Goal: Information Seeking & Learning: Learn about a topic

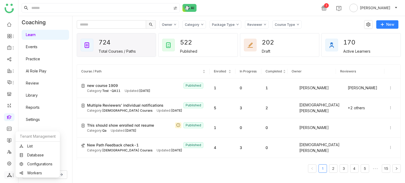
click at [11, 176] on icon at bounding box center [13, 175] width 4 height 4
click at [34, 145] on link "List" at bounding box center [37, 146] width 36 height 4
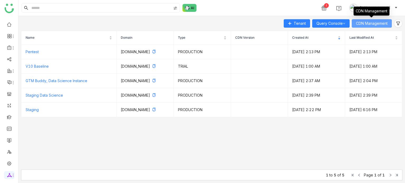
click at [379, 22] on span "CDN Management" at bounding box center [372, 24] width 32 height 6
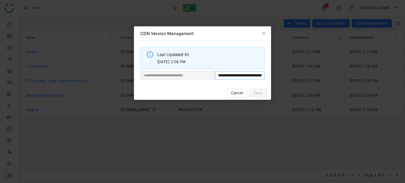
click at [235, 75] on input "**********" at bounding box center [240, 75] width 50 height 8
click at [236, 91] on span "Cancel" at bounding box center [237, 93] width 12 height 6
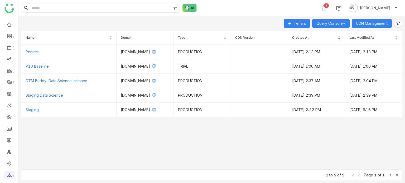
click at [231, 20] on div "Tenant Query Console CDN Management" at bounding box center [211, 23] width 381 height 8
click at [10, 117] on link at bounding box center [9, 117] width 5 height 4
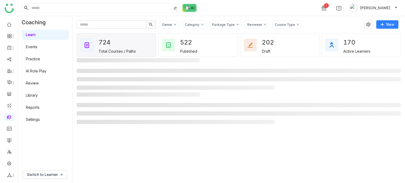
click at [272, 7] on div "1 Arif uddin" at bounding box center [211, 8] width 386 height 16
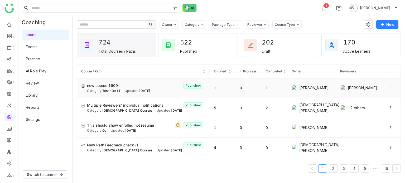
click at [117, 81] on td "new course 1909 Published Category: Test -QA11 Updated: Sep 19, 2025" at bounding box center [143, 88] width 133 height 19
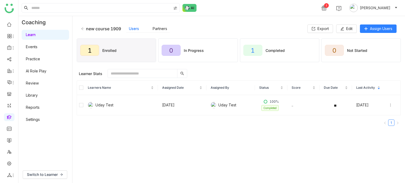
click at [84, 28] on icon at bounding box center [83, 29] width 4 height 4
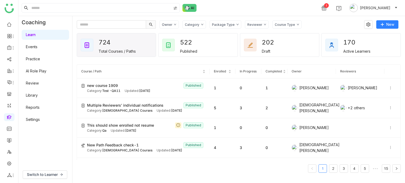
click at [196, 27] on div "Category" at bounding box center [193, 24] width 23 height 8
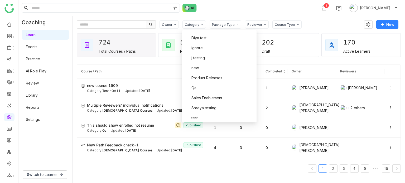
scroll to position [90, 0]
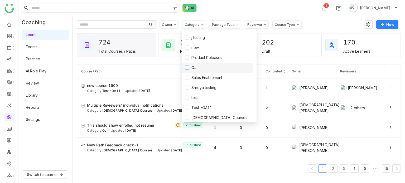
click at [195, 69] on span "Qa" at bounding box center [193, 68] width 9 height 6
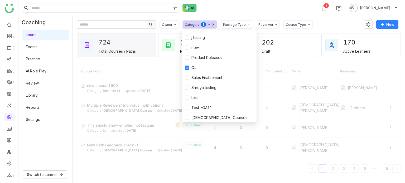
click at [234, 13] on div "1 Arif uddin" at bounding box center [211, 8] width 386 height 16
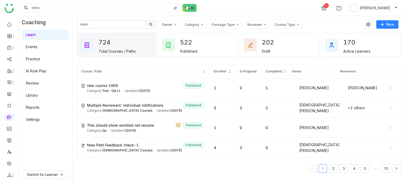
click at [202, 24] on div "Category" at bounding box center [193, 24] width 23 height 8
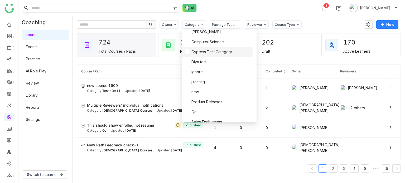
scroll to position [46, 0]
click at [196, 114] on span "Qa" at bounding box center [193, 112] width 9 height 6
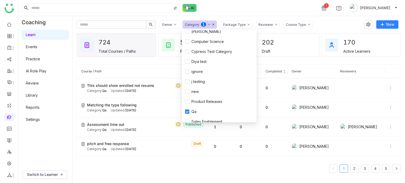
click at [227, 10] on div "1 Arif uddin" at bounding box center [211, 8] width 386 height 16
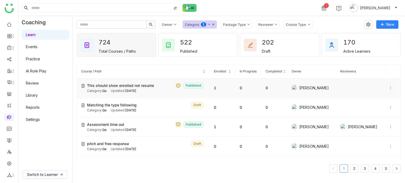
click at [124, 96] on td "This should show enrolled not resume Published Category: Qa Updated: Sep 17, 20…" at bounding box center [143, 88] width 133 height 19
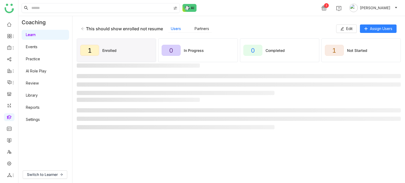
click at [98, 8] on input at bounding box center [100, 7] width 141 height 9
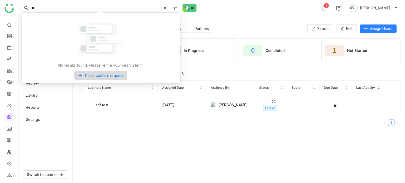
type input "*"
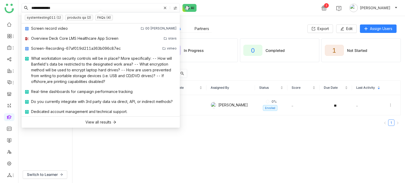
type input "**********"
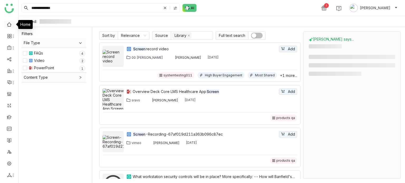
click at [7, 26] on link at bounding box center [9, 24] width 5 height 4
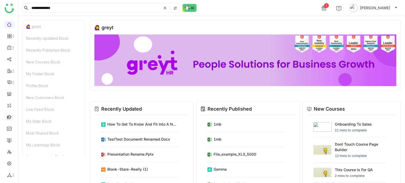
click at [7, 116] on link at bounding box center [9, 117] width 5 height 4
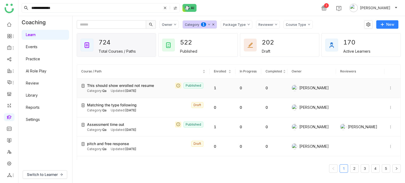
click at [388, 88] on icon at bounding box center [390, 88] width 4 height 4
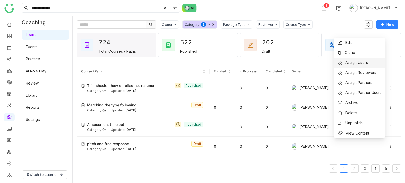
click at [366, 60] on span "Assign Users" at bounding box center [352, 63] width 30 height 6
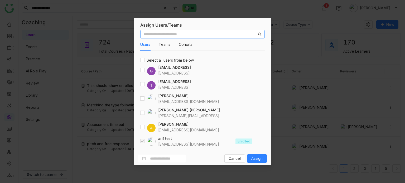
click at [189, 31] on input "text" at bounding box center [199, 34] width 113 height 6
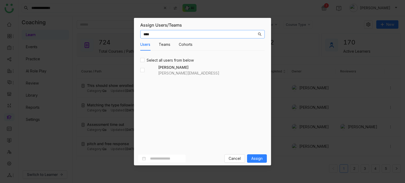
type input "****"
click at [260, 160] on span "Assign" at bounding box center [256, 159] width 11 height 6
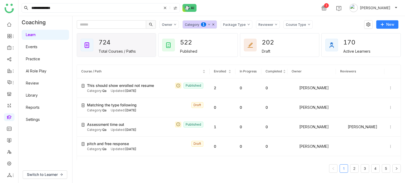
scroll to position [22, 0]
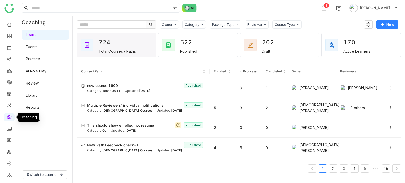
click at [7, 119] on link at bounding box center [9, 117] width 5 height 4
click at [11, 92] on link at bounding box center [9, 93] width 5 height 4
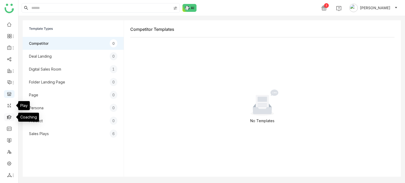
click at [8, 115] on link at bounding box center [9, 117] width 5 height 4
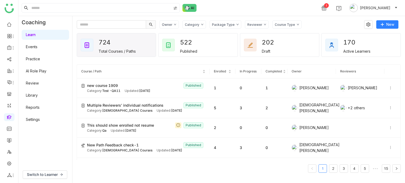
click at [37, 45] on link "Events" at bounding box center [32, 47] width 12 height 4
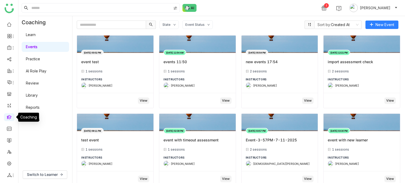
click at [11, 119] on link at bounding box center [9, 117] width 5 height 4
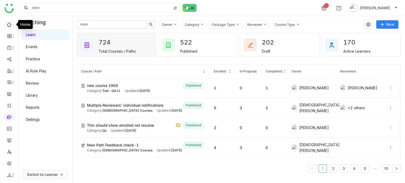
click at [7, 24] on link at bounding box center [9, 24] width 5 height 4
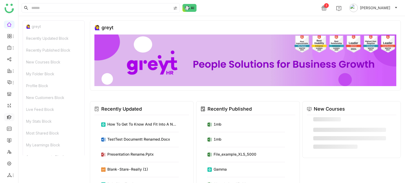
click at [11, 115] on link at bounding box center [9, 117] width 5 height 4
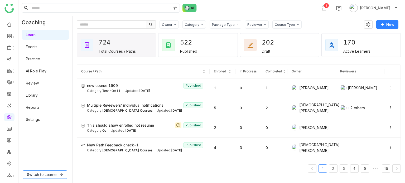
click at [61, 176] on icon at bounding box center [61, 174] width 3 height 3
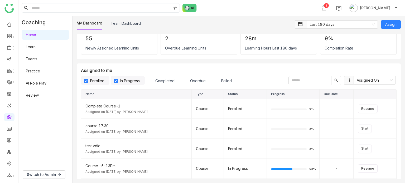
scroll to position [30, 0]
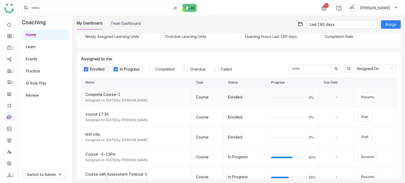
click at [231, 97] on div "Enrolled" at bounding box center [245, 97] width 34 height 6
click at [361, 96] on span "Resume" at bounding box center [367, 97] width 13 height 5
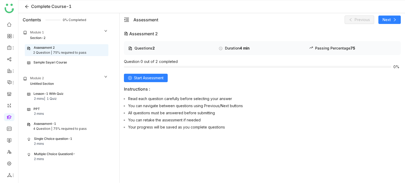
scroll to position [16, 0]
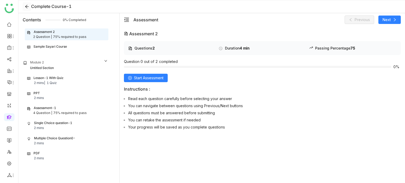
click at [25, 6] on icon at bounding box center [27, 6] width 4 height 4
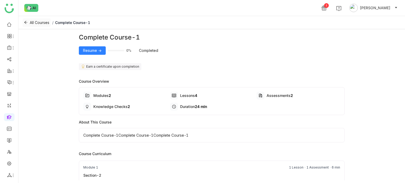
click at [27, 26] on button "All Courses" at bounding box center [37, 22] width 28 height 8
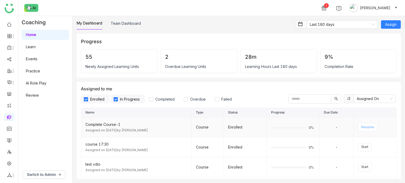
click at [370, 125] on span "Resume" at bounding box center [367, 127] width 13 height 5
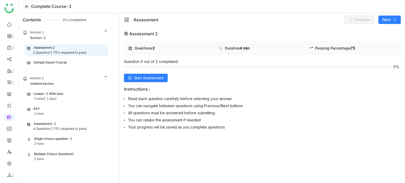
click at [27, 6] on icon at bounding box center [26, 6] width 3 height 3
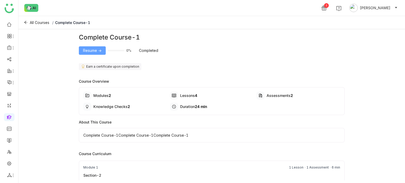
click at [92, 51] on span "Resume ->" at bounding box center [92, 51] width 18 height 6
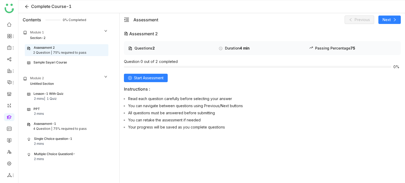
scroll to position [16, 0]
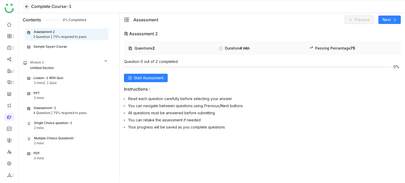
click at [26, 7] on icon at bounding box center [27, 6] width 4 height 4
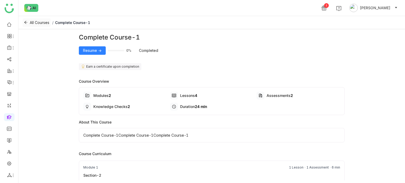
click at [25, 23] on icon at bounding box center [26, 23] width 4 height 4
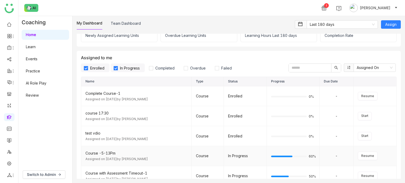
scroll to position [31, 0]
click at [108, 94] on div "Complete Course-1" at bounding box center [136, 94] width 102 height 6
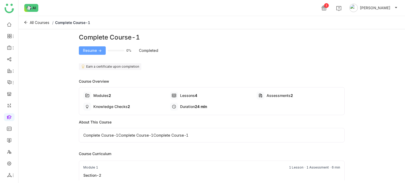
click at [101, 52] on span "Resume ->" at bounding box center [92, 51] width 18 height 6
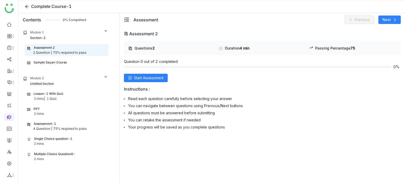
click at [65, 96] on div "Lesson-1 With Quiz 2 mins | 1 Quiz" at bounding box center [66, 96] width 79 height 10
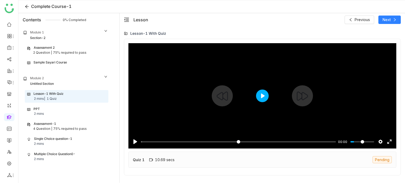
click at [263, 94] on button "Play" at bounding box center [262, 96] width 13 height 13
type input "****"
click at [322, 141] on input "Seek" at bounding box center [237, 141] width 193 height 5
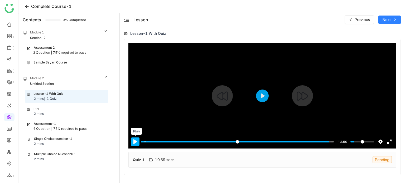
click at [134, 141] on button "Pause Play" at bounding box center [135, 142] width 8 height 8
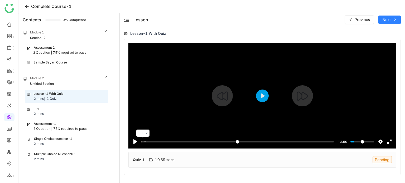
click at [143, 143] on input "Seek" at bounding box center [237, 141] width 193 height 5
click at [143, 142] on input "Seek" at bounding box center [237, 141] width 193 height 5
drag, startPoint x: 143, startPoint y: 142, endPoint x: 133, endPoint y: 141, distance: 10.1
click at [141, 141] on input "Seek" at bounding box center [237, 141] width 193 height 5
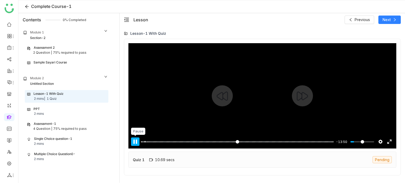
click at [133, 141] on button "Pause Play" at bounding box center [135, 142] width 8 height 8
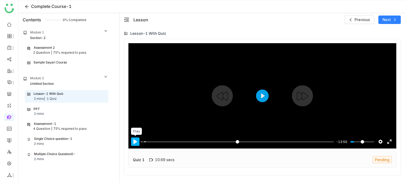
click at [133, 141] on button "Pause Play" at bounding box center [135, 142] width 8 height 8
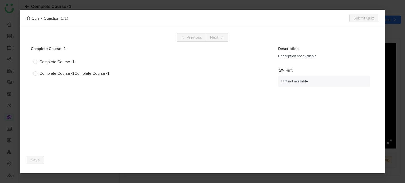
click at [65, 60] on div "Complete Course-1" at bounding box center [57, 62] width 35 height 6
click at [39, 163] on button "Save" at bounding box center [35, 160] width 17 height 8
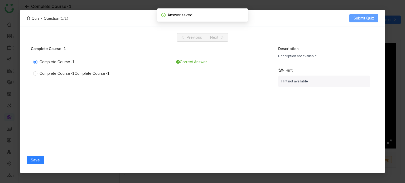
click at [361, 18] on span "Submit Quiz" at bounding box center [363, 18] width 21 height 6
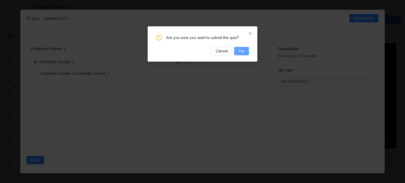
click at [245, 50] on button "Yes" at bounding box center [241, 51] width 15 height 8
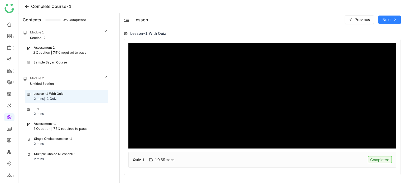
scroll to position [126, 0]
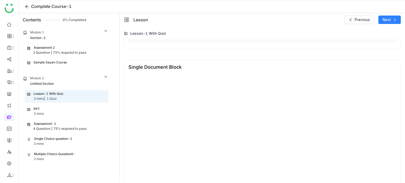
type input "***"
click at [66, 47] on div "Assessment 2" at bounding box center [66, 47] width 79 height 5
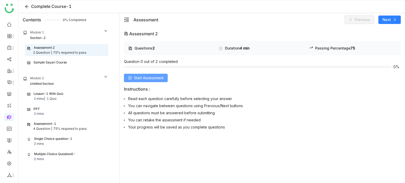
click at [145, 74] on button "Start Assessment" at bounding box center [146, 78] width 44 height 8
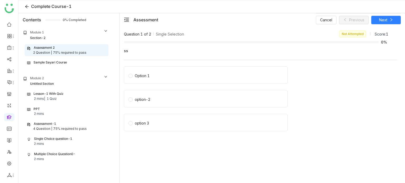
click at [145, 74] on div "Option 1" at bounding box center [142, 76] width 15 height 6
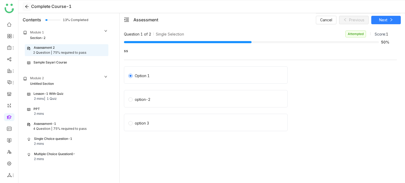
click at [25, 6] on icon at bounding box center [27, 6] width 4 height 4
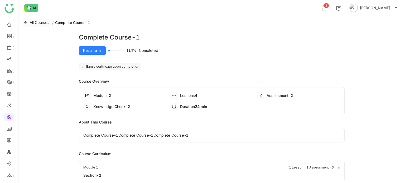
click at [24, 23] on icon at bounding box center [26, 23] width 4 height 4
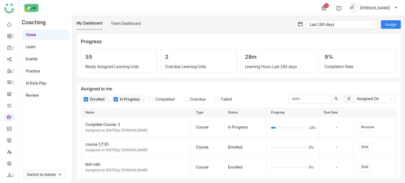
click at [36, 33] on link "Home" at bounding box center [31, 34] width 10 height 4
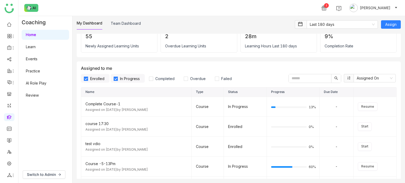
scroll to position [21, 0]
click at [311, 80] on input "text" at bounding box center [309, 78] width 42 height 8
click at [8, 119] on link at bounding box center [9, 117] width 5 height 4
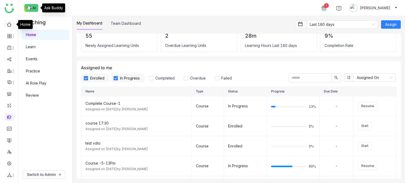
click at [10, 25] on link at bounding box center [9, 24] width 5 height 4
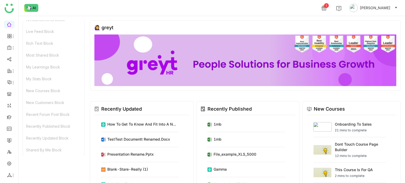
scroll to position [71, 0]
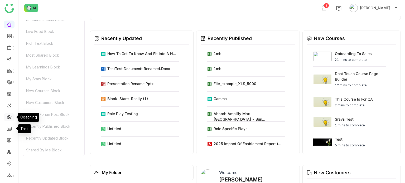
click at [10, 115] on link at bounding box center [9, 117] width 5 height 4
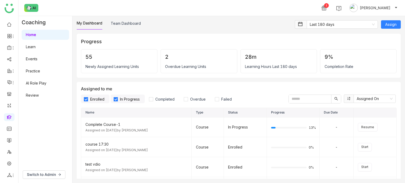
click at [131, 96] on label "In Progress" at bounding box center [128, 99] width 34 height 9
click at [89, 95] on label "Enrolled" at bounding box center [95, 99] width 28 height 9
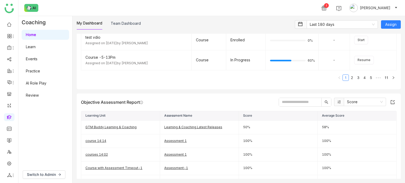
scroll to position [147, 0]
click at [10, 29] on ul at bounding box center [9, 100] width 18 height 166
click at [11, 26] on link at bounding box center [9, 24] width 5 height 4
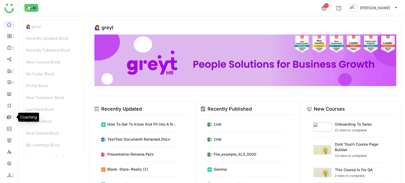
click at [9, 117] on link at bounding box center [9, 117] width 5 height 4
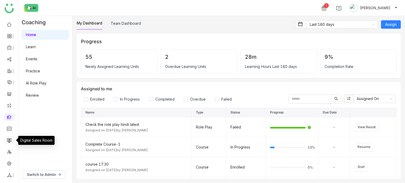
click at [12, 139] on link at bounding box center [9, 140] width 5 height 4
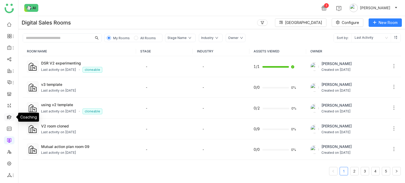
click at [12, 116] on link at bounding box center [9, 117] width 5 height 4
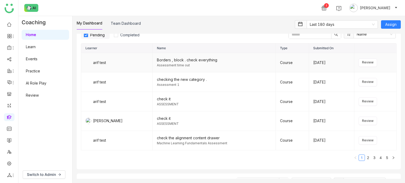
scroll to position [589, 0]
click at [315, 39] on input "text" at bounding box center [309, 35] width 42 height 8
type input "*"
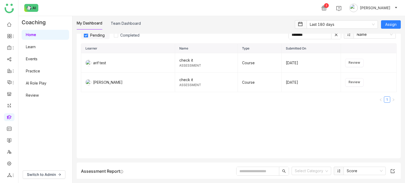
type input "********"
click at [352, 65] on span "Review" at bounding box center [354, 62] width 12 height 5
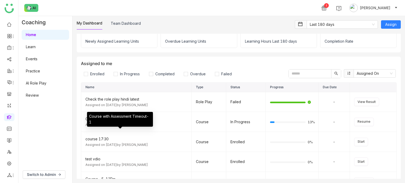
scroll to position [0, 0]
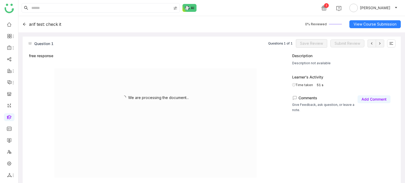
click at [24, 22] on div "arif test: check it" at bounding box center [42, 24] width 38 height 5
click at [24, 23] on icon at bounding box center [25, 24] width 4 height 4
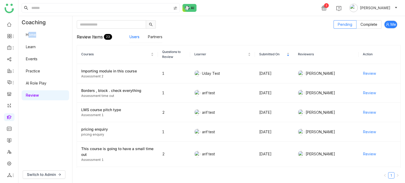
click at [35, 30] on div "Home Learn Events Practice AI Role Play Review" at bounding box center [45, 65] width 54 height 73
click at [35, 32] on link "Home" at bounding box center [31, 34] width 10 height 4
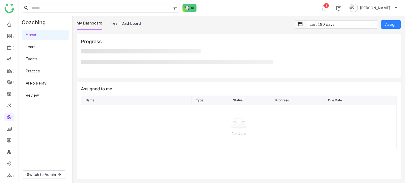
click at [162, 22] on div "My Dashboard Team Dashboard" at bounding box center [184, 24] width 215 height 9
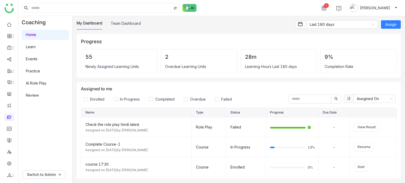
click at [134, 20] on div "My Dashboard Team Dashboard Last 180 days Assign Progress 55 Newly Assigned Lea…" at bounding box center [238, 99] width 332 height 167
click at [106, 26] on div "My Dashboard Team Dashboard" at bounding box center [109, 24] width 64 height 9
click at [120, 26] on link "Team Dashboard" at bounding box center [126, 23] width 30 height 4
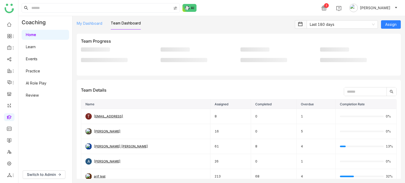
click at [90, 21] on link "My Dashboard" at bounding box center [90, 23] width 26 height 4
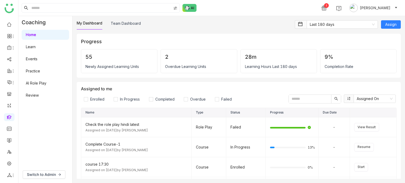
click at [36, 47] on link "Learn" at bounding box center [31, 47] width 10 height 4
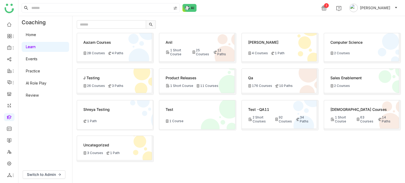
click at [12, 118] on link at bounding box center [9, 117] width 5 height 4
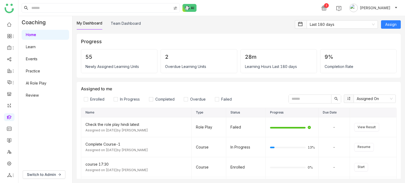
click at [36, 45] on link "Learn" at bounding box center [31, 47] width 10 height 4
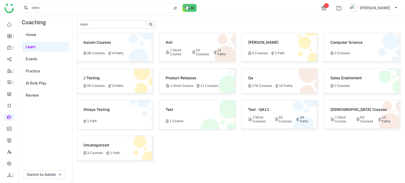
click at [38, 94] on link "Review" at bounding box center [32, 95] width 13 height 4
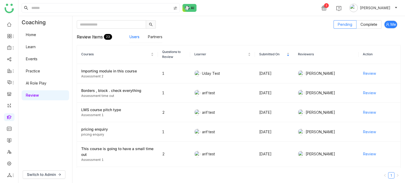
click at [208, 29] on div "Review Items 23 Users Partners" at bounding box center [239, 37] width 324 height 16
click at [40, 175] on span "Switch to Admin" at bounding box center [41, 175] width 29 height 6
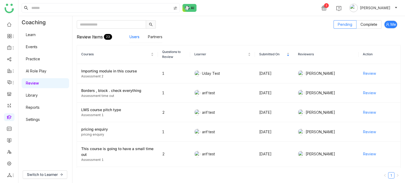
click at [40, 120] on link "Settings" at bounding box center [33, 119] width 14 height 4
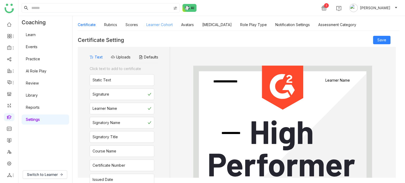
click at [158, 27] on link "Learner Cohort" at bounding box center [159, 24] width 26 height 4
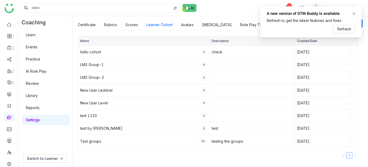
click at [351, 13] on div "A new version of GTM Buddy is available Refresh to get the latest features and …" at bounding box center [311, 22] width 89 height 23
click at [356, 14] on div "A new version of GTM Buddy is available Refresh to get the latest features and …" at bounding box center [310, 21] width 101 height 31
click at [348, 31] on span "Refresh" at bounding box center [344, 29] width 14 height 6
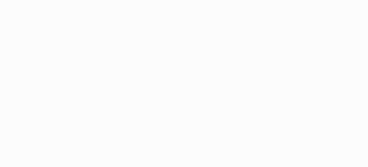
click at [348, 31] on html at bounding box center [184, 83] width 368 height 167
